Goal: Task Accomplishment & Management: Use online tool/utility

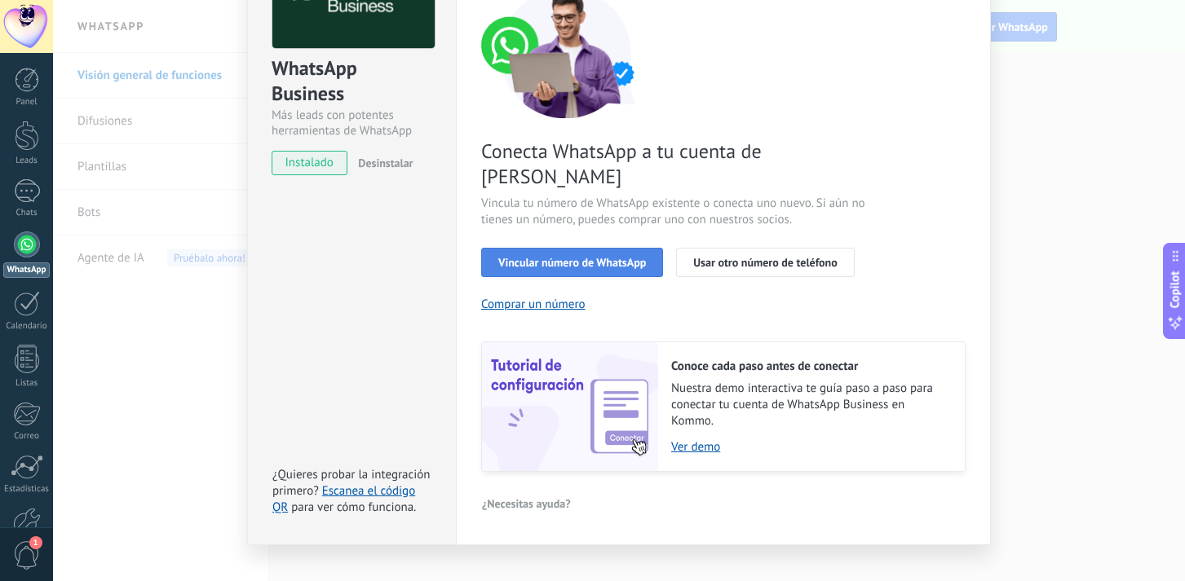
click at [638, 257] on span "Vincular número de WhatsApp" at bounding box center [572, 262] width 148 height 11
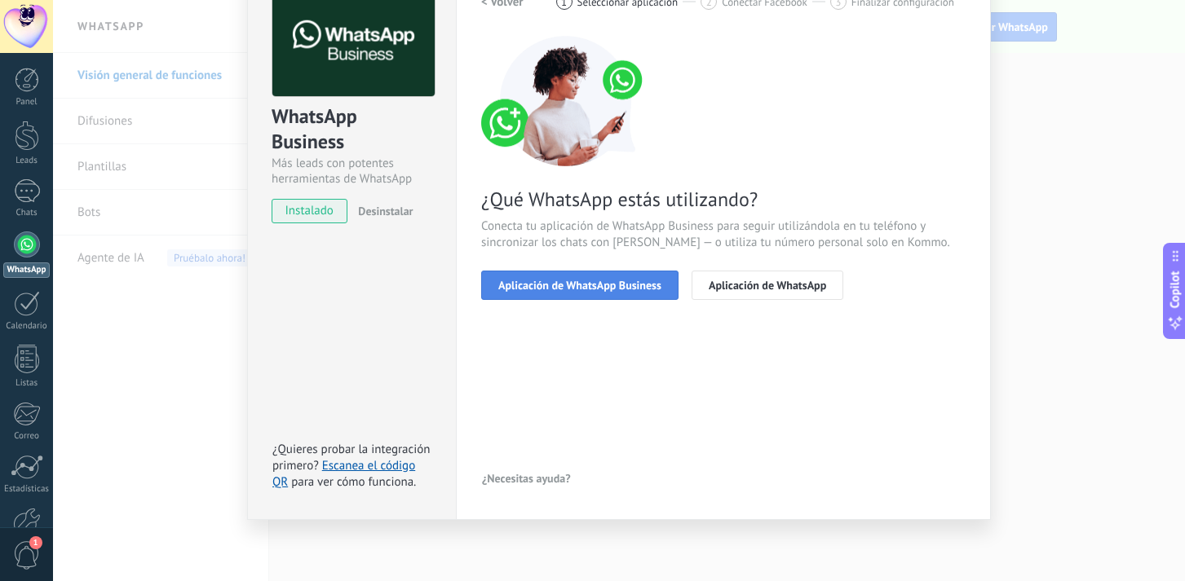
click at [630, 286] on span "Aplicación de WhatsApp Business" at bounding box center [579, 285] width 163 height 11
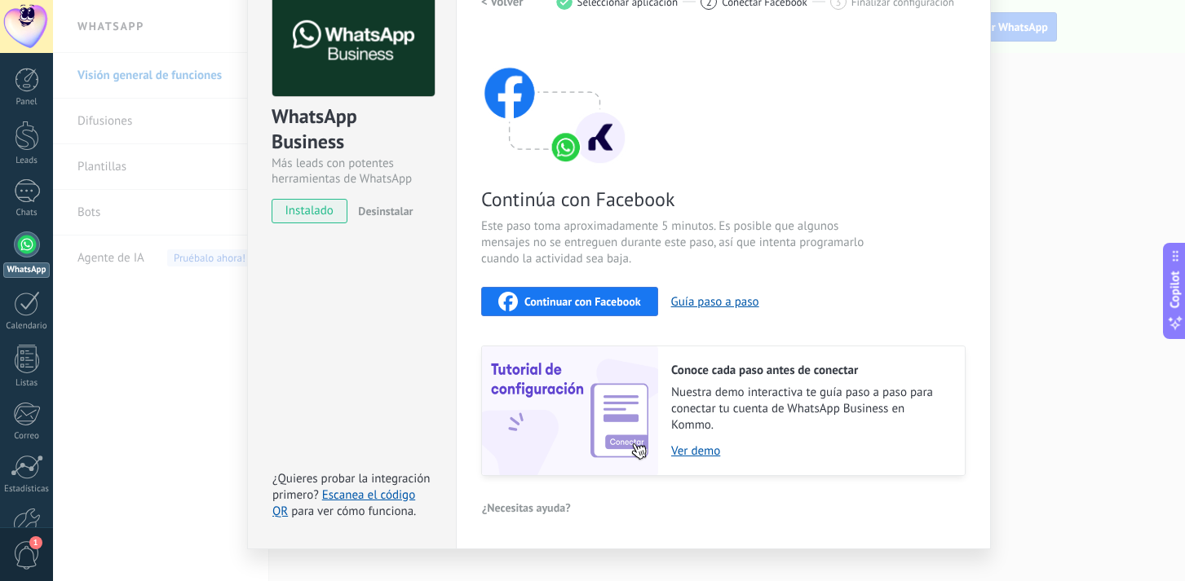
click at [620, 311] on button "Continuar con Facebook" at bounding box center [569, 301] width 177 height 29
click at [709, 303] on button "Guía paso a paso" at bounding box center [715, 301] width 88 height 15
click at [565, 299] on span "Continuar con Facebook" at bounding box center [582, 301] width 117 height 11
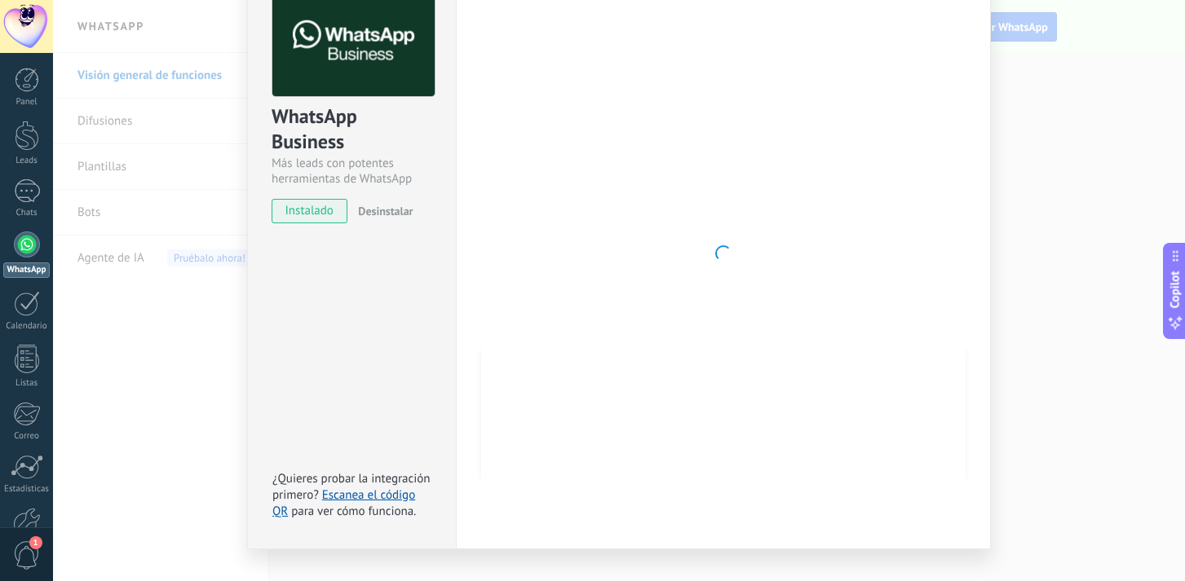
click at [302, 212] on span "instalado" at bounding box center [309, 211] width 74 height 24
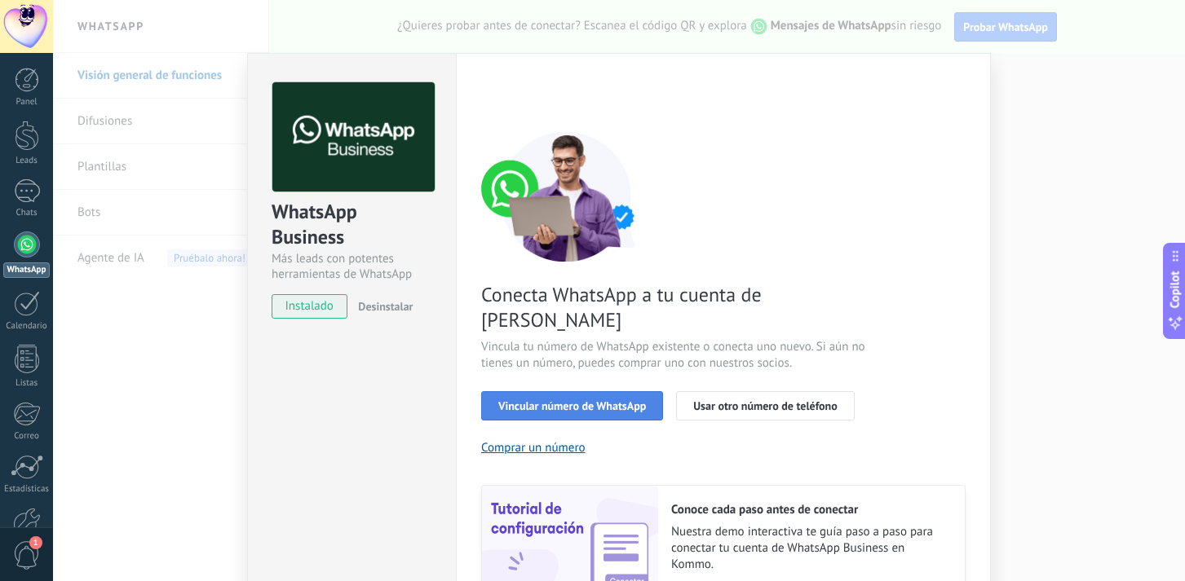
click at [563, 391] on button "Vincular número de WhatsApp" at bounding box center [572, 405] width 182 height 29
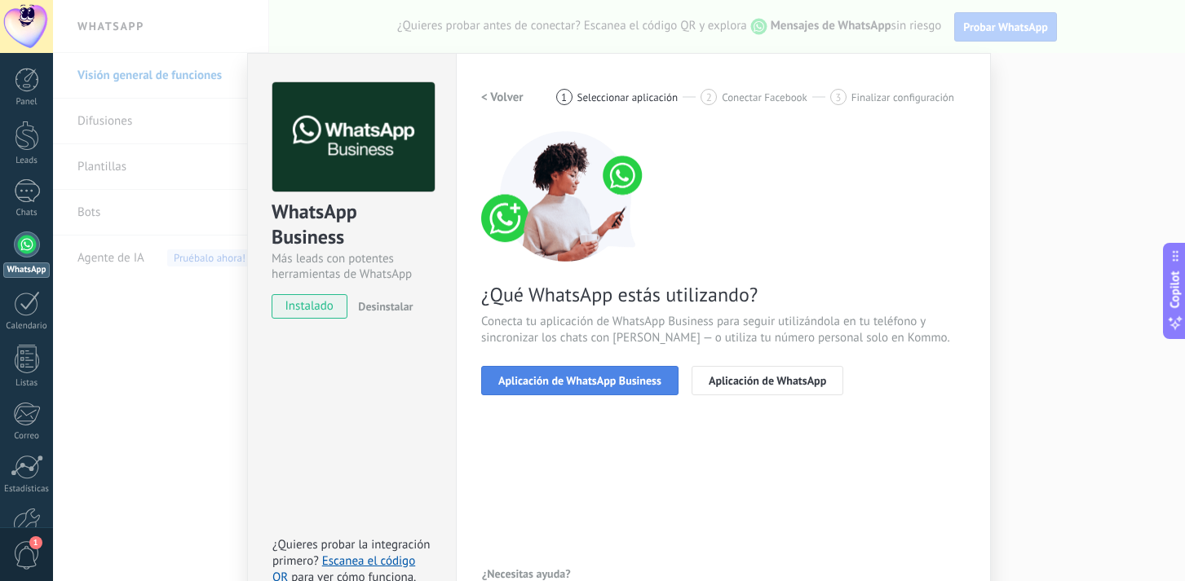
click at [594, 385] on span "Aplicación de WhatsApp Business" at bounding box center [579, 380] width 163 height 11
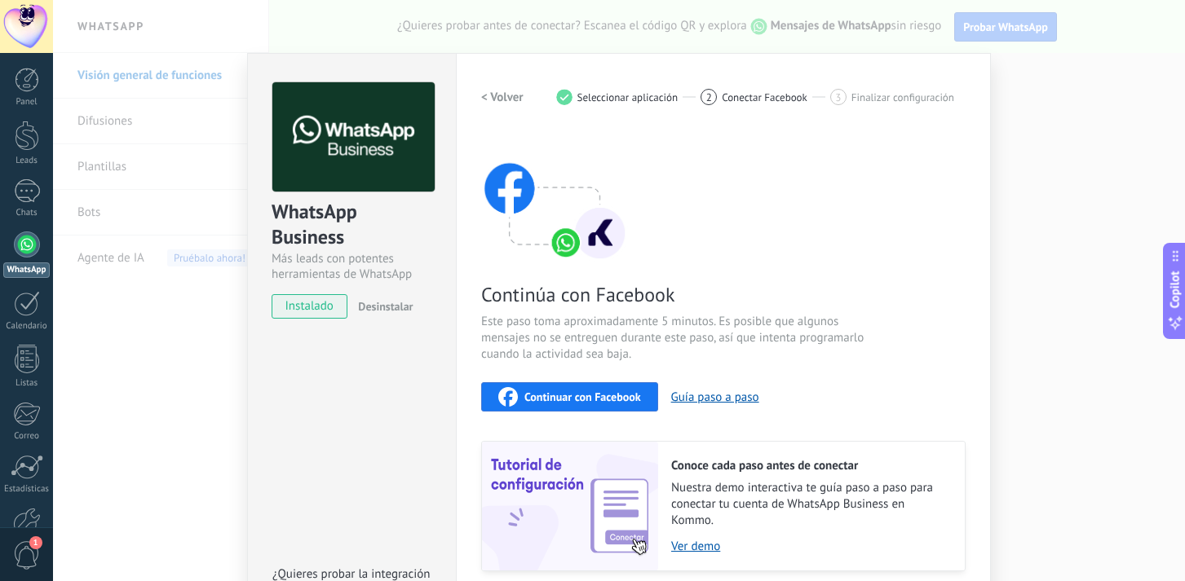
click at [594, 403] on span "Continuar con Facebook" at bounding box center [582, 396] width 117 height 11
